Goal: Transaction & Acquisition: Purchase product/service

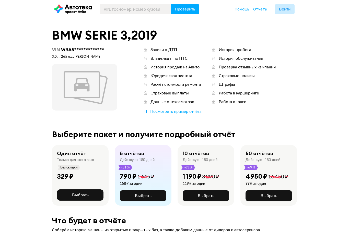
click at [286, 8] on span "Войти" at bounding box center [284, 9] width 11 height 4
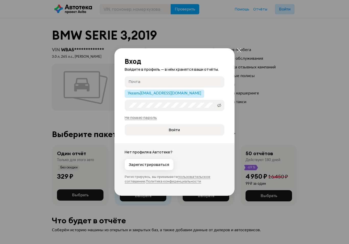
click at [194, 83] on input "Почта" at bounding box center [175, 81] width 93 height 5
click at [175, 94] on span "Указать [EMAIL_ADDRESS][DOMAIN_NAME]" at bounding box center [164, 94] width 73 height 4
click at [191, 128] on span "Войти" at bounding box center [174, 129] width 91 height 5
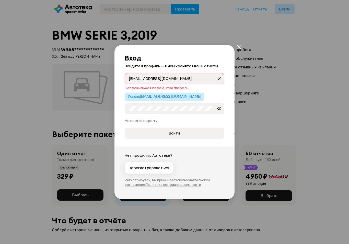
click at [195, 76] on input "[EMAIL_ADDRESS][DOMAIN_NAME]" at bounding box center [173, 78] width 88 height 5
type input "r"
type input "[PHONE_NUMBER]"
click at [179, 136] on button "Войти" at bounding box center [175, 133] width 100 height 11
click at [179, 131] on span "Войти" at bounding box center [174, 133] width 11 height 5
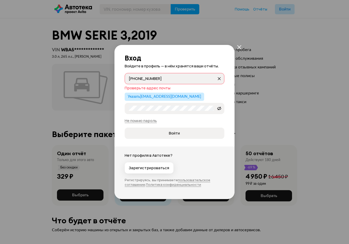
click at [178, 134] on span "Войти" at bounding box center [174, 133] width 11 height 5
click at [177, 135] on span "Войти" at bounding box center [174, 133] width 11 height 5
click at [176, 135] on span "Войти" at bounding box center [174, 133] width 11 height 5
click at [175, 135] on span "Войти" at bounding box center [174, 133] width 11 height 5
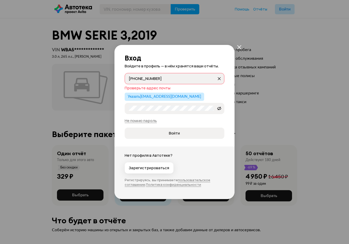
click at [239, 47] on icon "закрыть" at bounding box center [239, 47] width 4 height 4
